Goal: Information Seeking & Learning: Learn about a topic

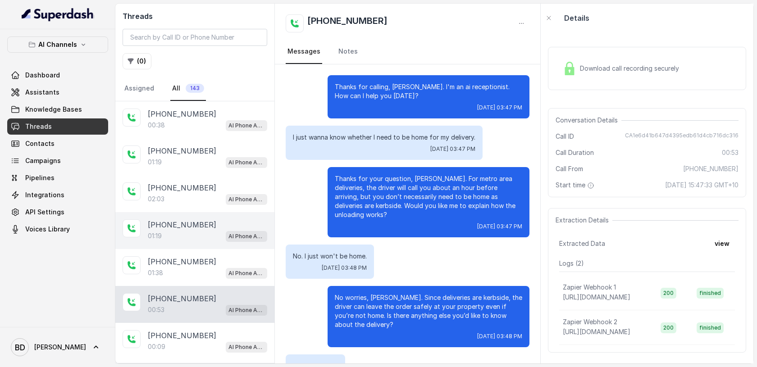
click at [201, 230] on div "01:19 AI Phone Assistant" at bounding box center [207, 236] width 119 height 12
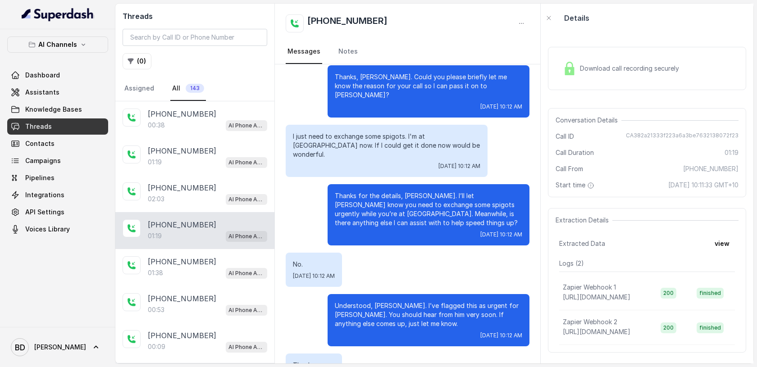
scroll to position [371, 0]
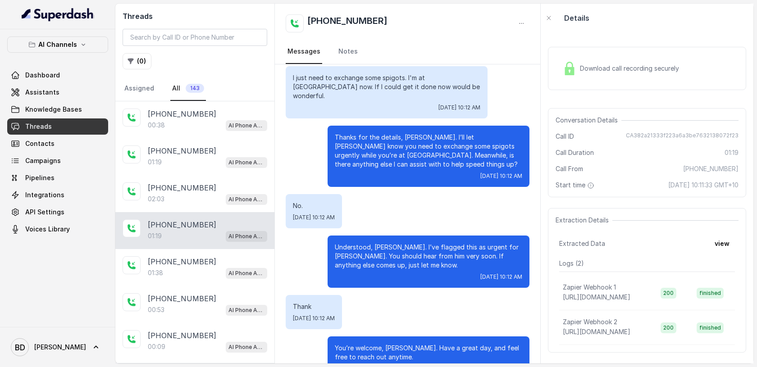
click at [572, 72] on img at bounding box center [569, 69] width 14 height 14
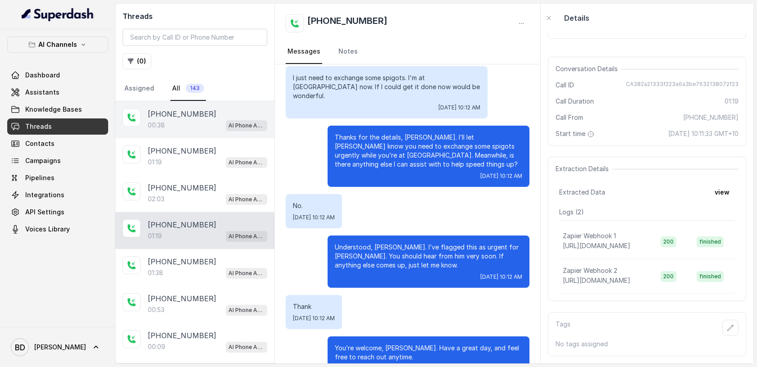
click at [173, 125] on div "00:38 AI Phone Assistant" at bounding box center [207, 125] width 119 height 12
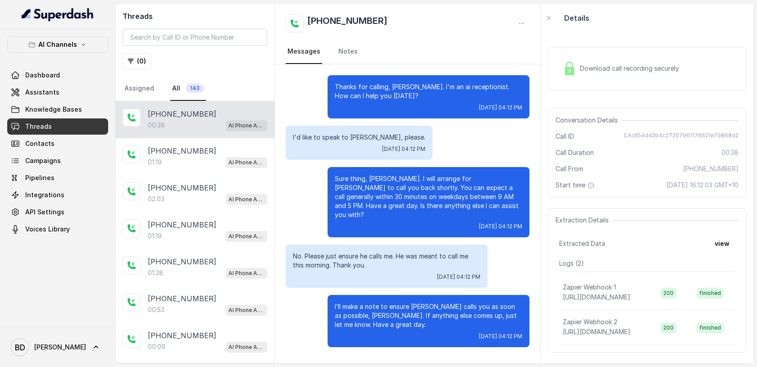
click at [573, 70] on img at bounding box center [569, 69] width 14 height 14
